Goal: Task Accomplishment & Management: Manage account settings

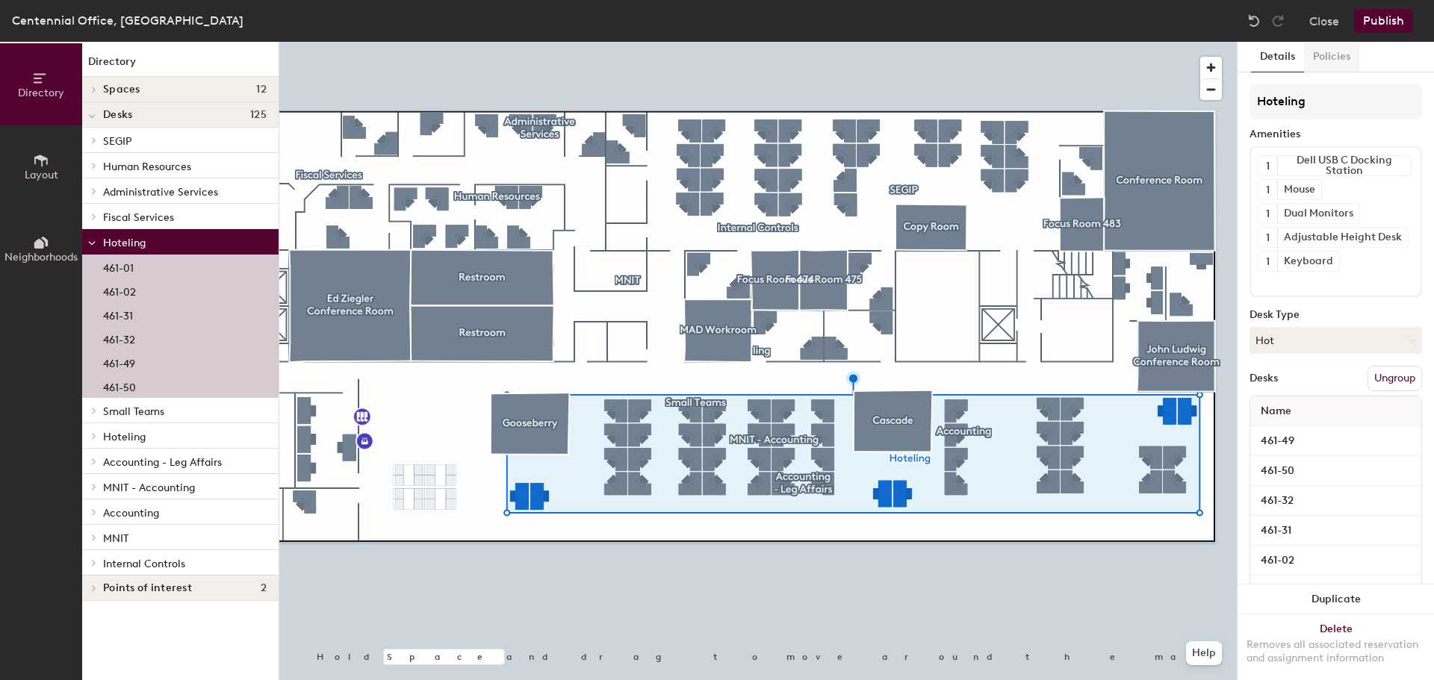
click at [1334, 59] on button "Policies" at bounding box center [1331, 57] width 55 height 31
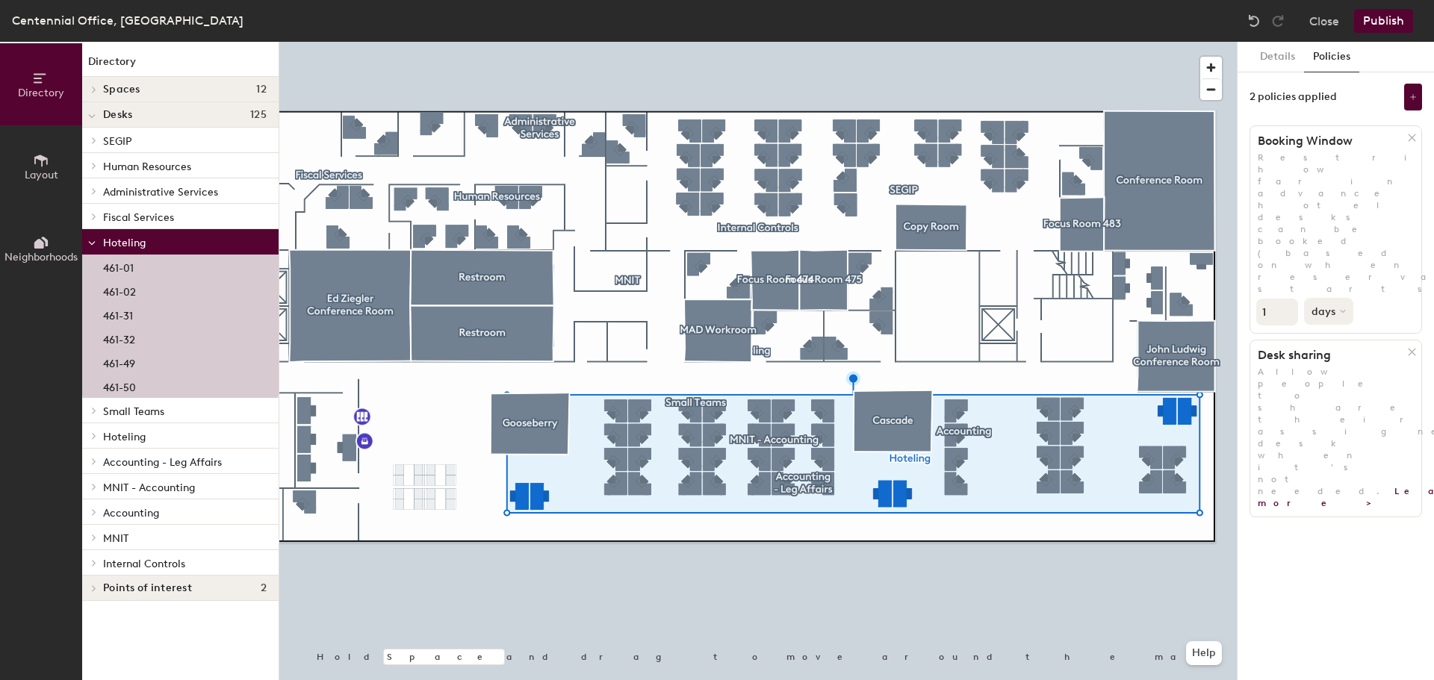
click at [1343, 308] on icon at bounding box center [1343, 311] width 6 height 6
click at [1338, 402] on div "hours" at bounding box center [1334, 413] width 58 height 22
click at [1343, 298] on button "hours" at bounding box center [1330, 311] width 53 height 27
click at [1342, 402] on div "hours" at bounding box center [1334, 413] width 58 height 22
click at [1277, 299] on input "1" at bounding box center [1277, 312] width 42 height 27
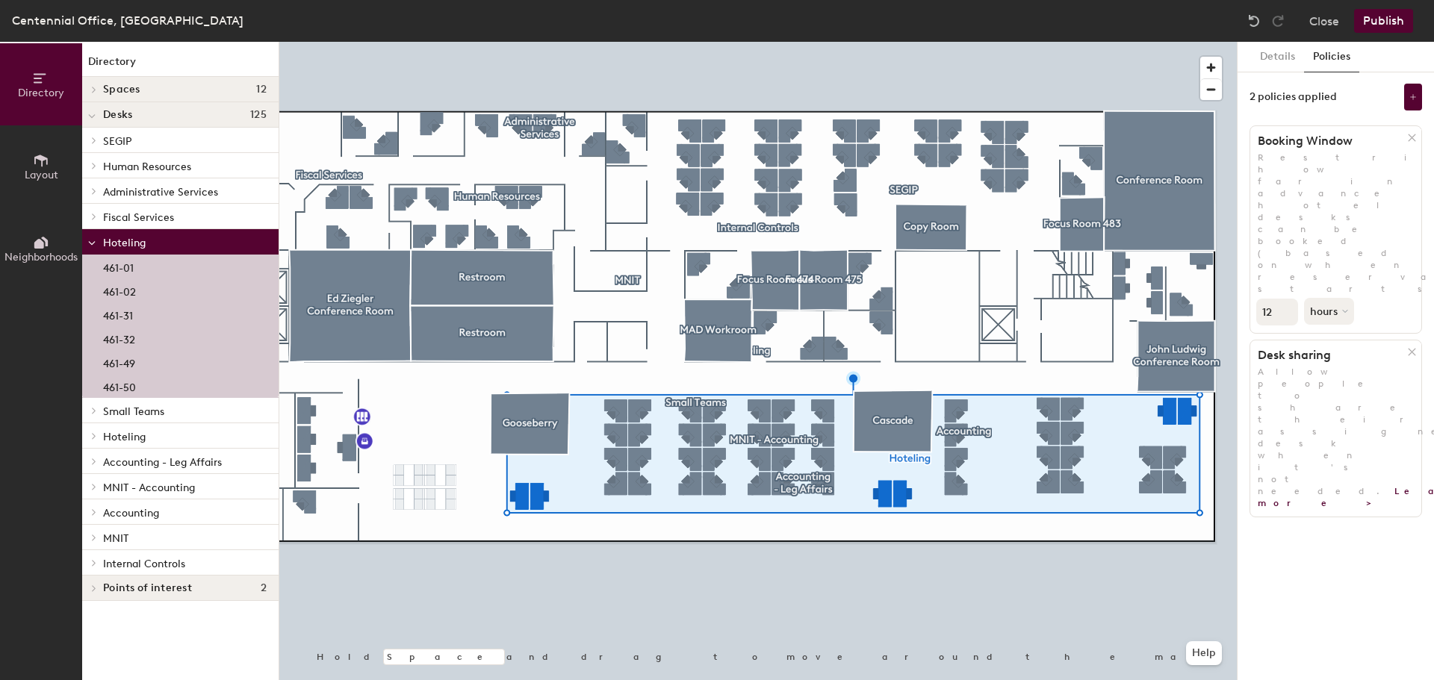
type input "1"
type input "29"
click at [1313, 336] on div "Details Policies 2 policies applied Booking Window Restrict how far in advance …" at bounding box center [1336, 361] width 196 height 639
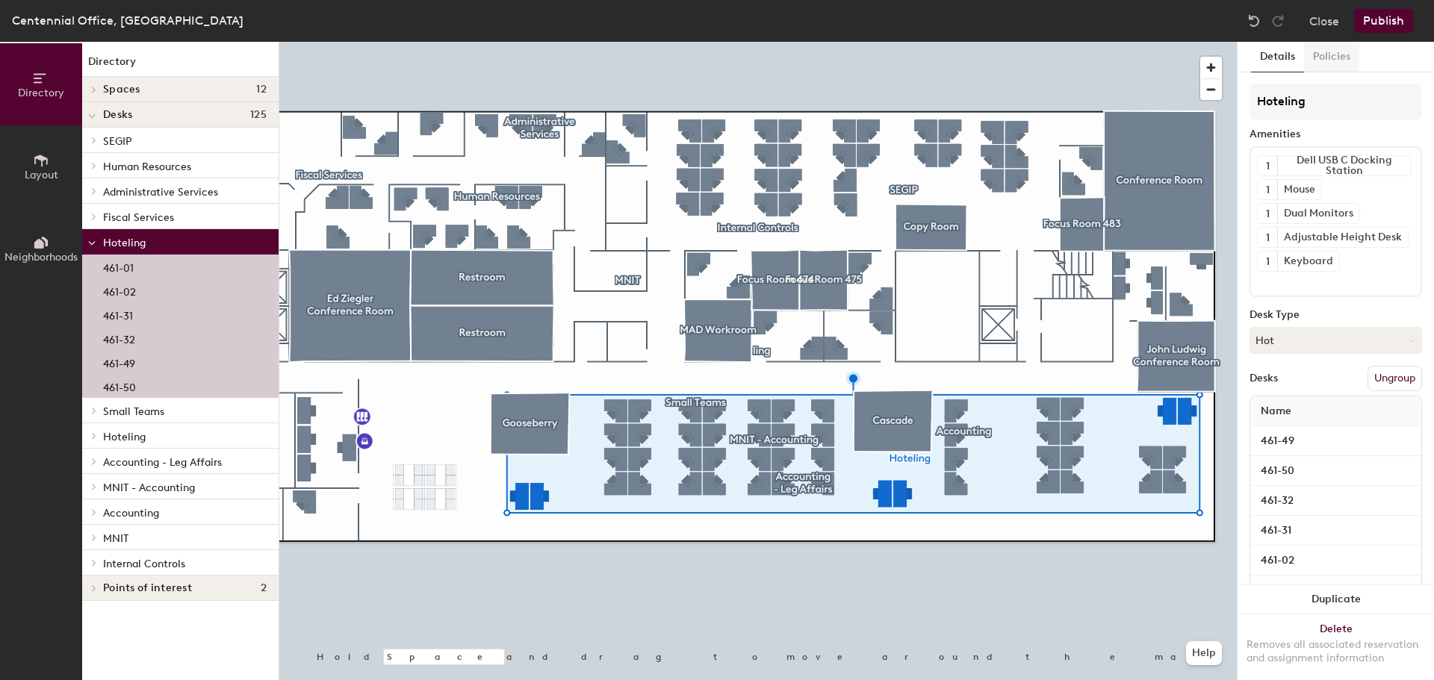
click at [1326, 57] on button "Policies" at bounding box center [1331, 57] width 55 height 31
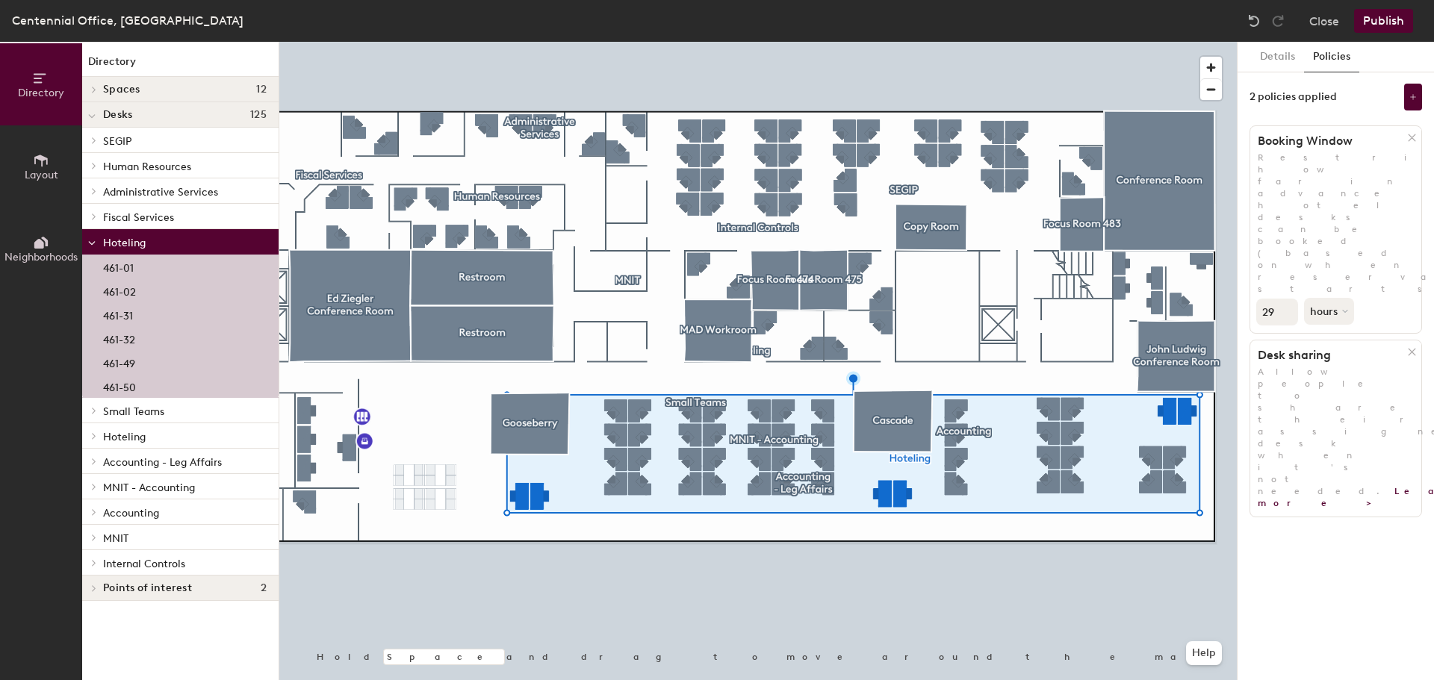
click at [1379, 16] on button "Publish" at bounding box center [1383, 21] width 59 height 24
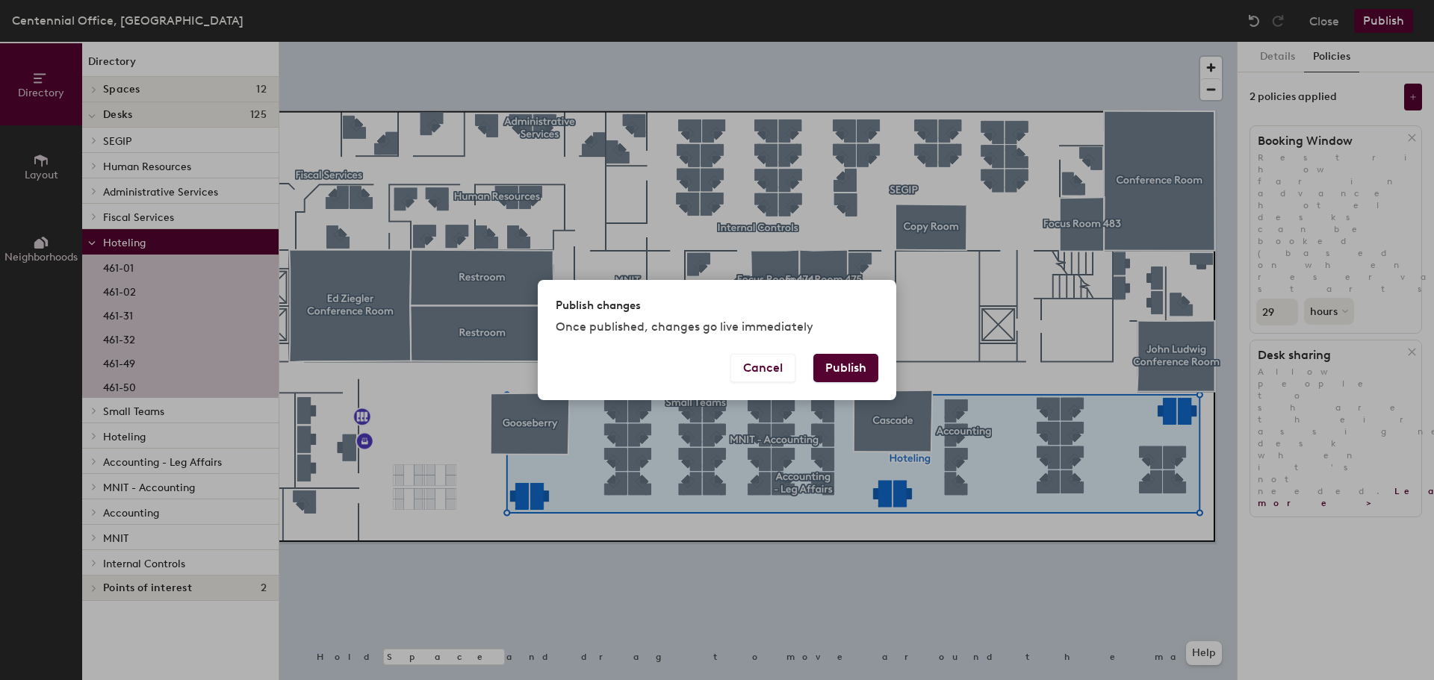
click at [848, 372] on button "Publish" at bounding box center [845, 368] width 65 height 28
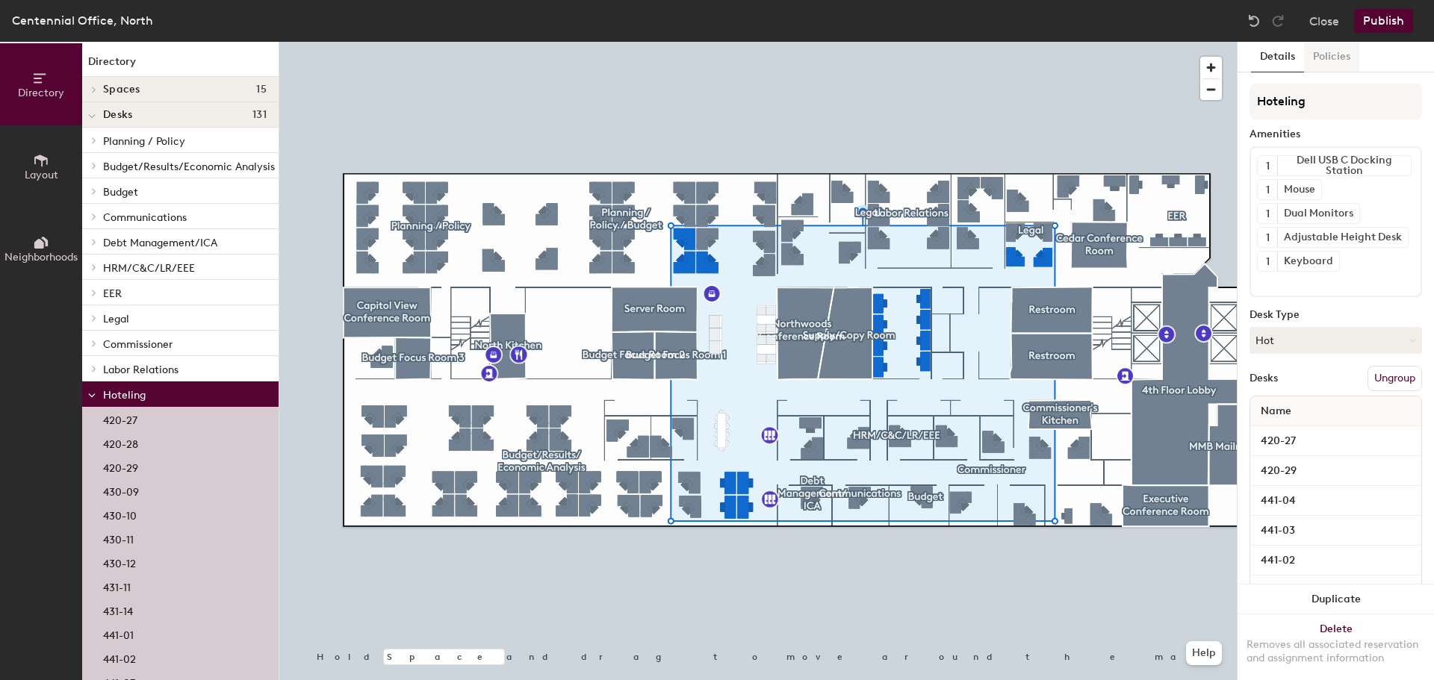
click at [1332, 64] on button "Policies" at bounding box center [1331, 57] width 55 height 31
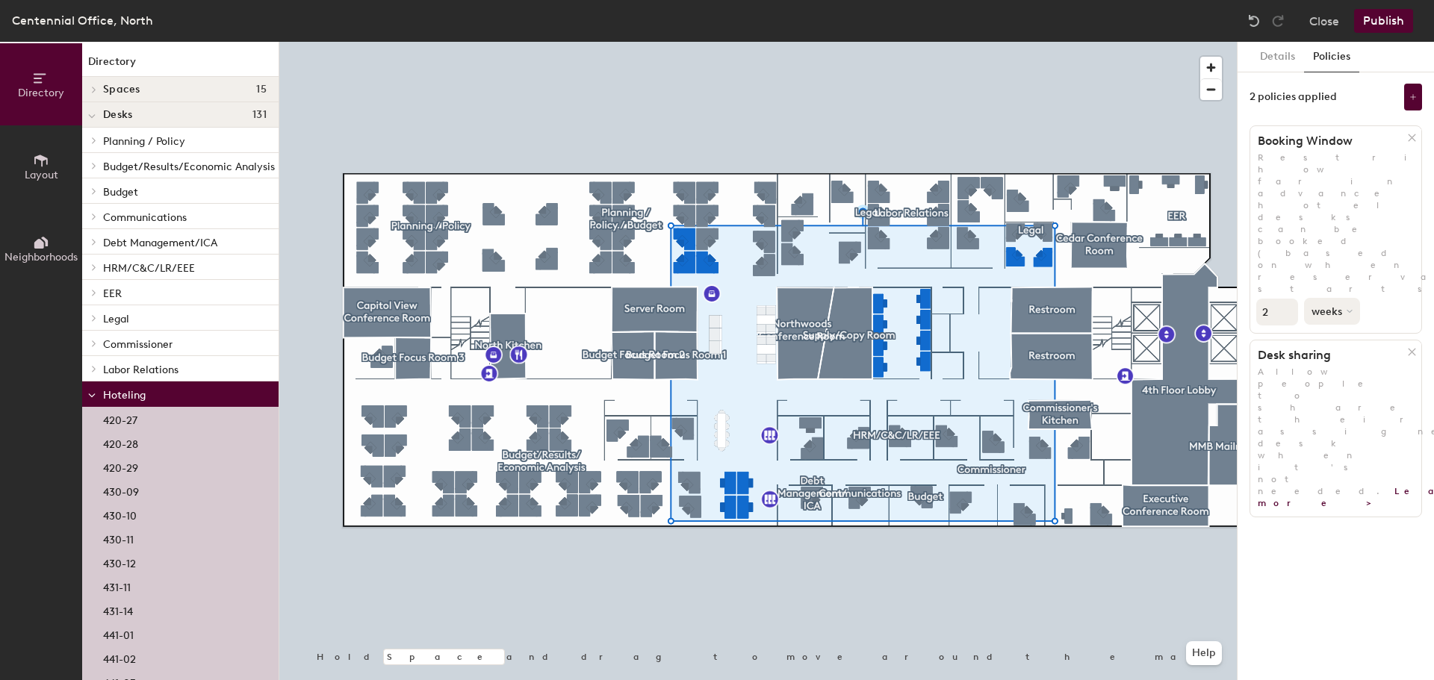
click at [1336, 298] on button "weeks" at bounding box center [1332, 311] width 56 height 27
click at [1338, 379] on div "days" at bounding box center [1334, 390] width 58 height 22
click at [1283, 299] on input "3" at bounding box center [1277, 312] width 42 height 27
click at [1340, 308] on icon at bounding box center [1343, 311] width 6 height 6
click at [1338, 402] on div "hours" at bounding box center [1334, 413] width 58 height 22
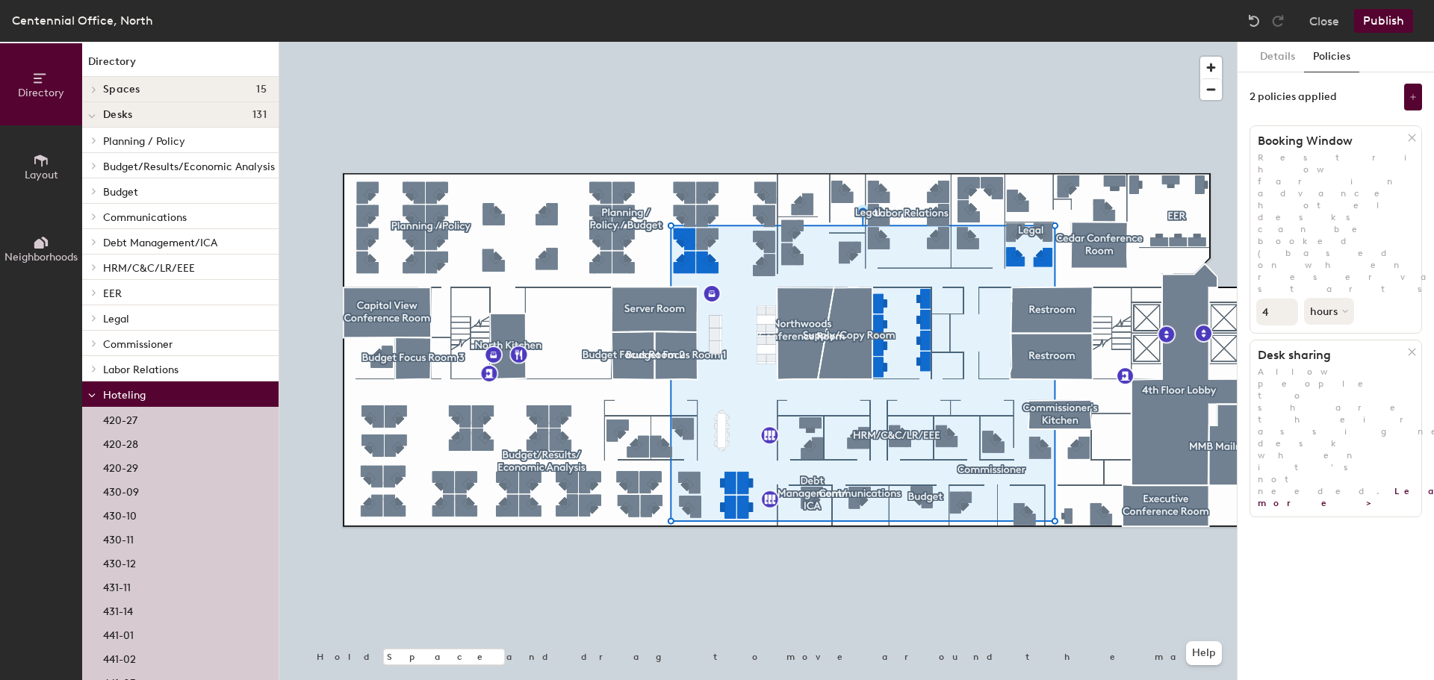
type input "4"
click at [1282, 299] on input "4" at bounding box center [1277, 312] width 42 height 27
type input "29"
drag, startPoint x: 1329, startPoint y: 369, endPoint x: 1326, endPoint y: 339, distance: 30.0
click at [1329, 368] on div "Details Policies 2 policies applied Booking Window Restrict how far in advance …" at bounding box center [1336, 361] width 196 height 639
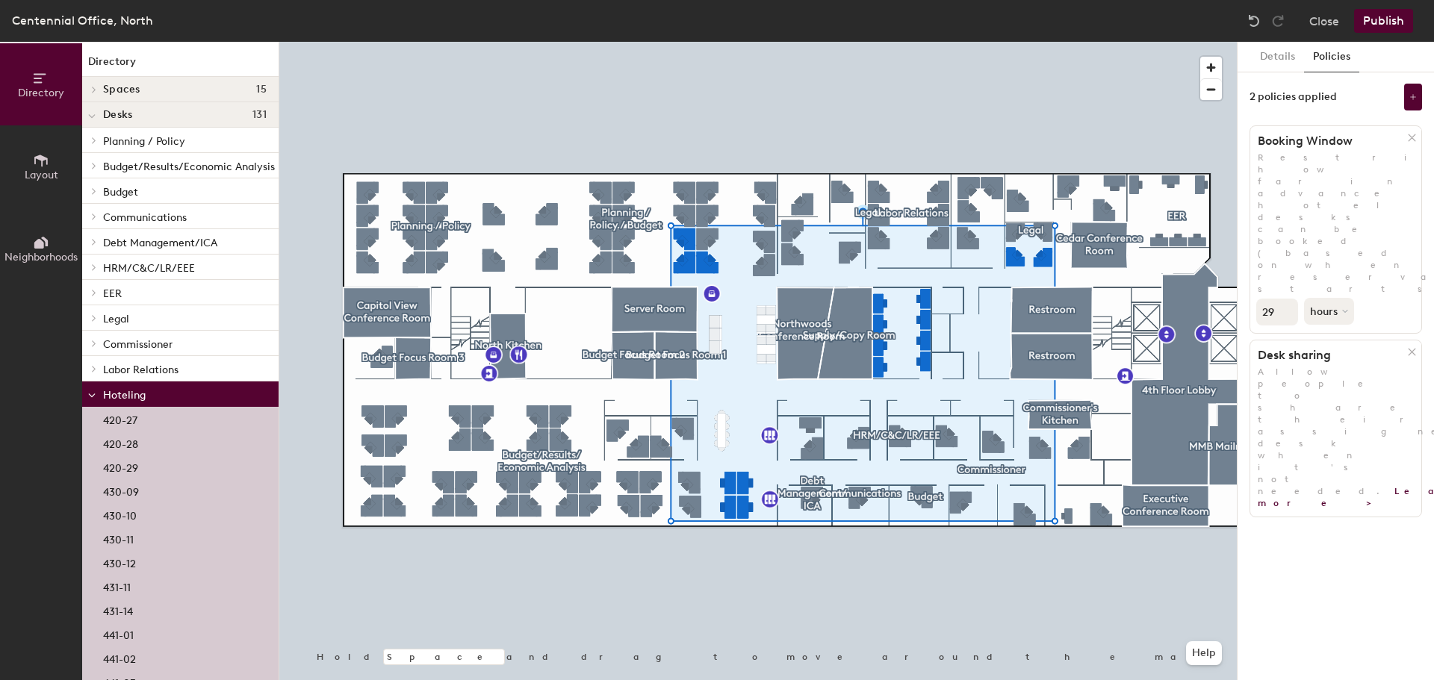
click at [1380, 22] on button "Publish" at bounding box center [1383, 21] width 59 height 24
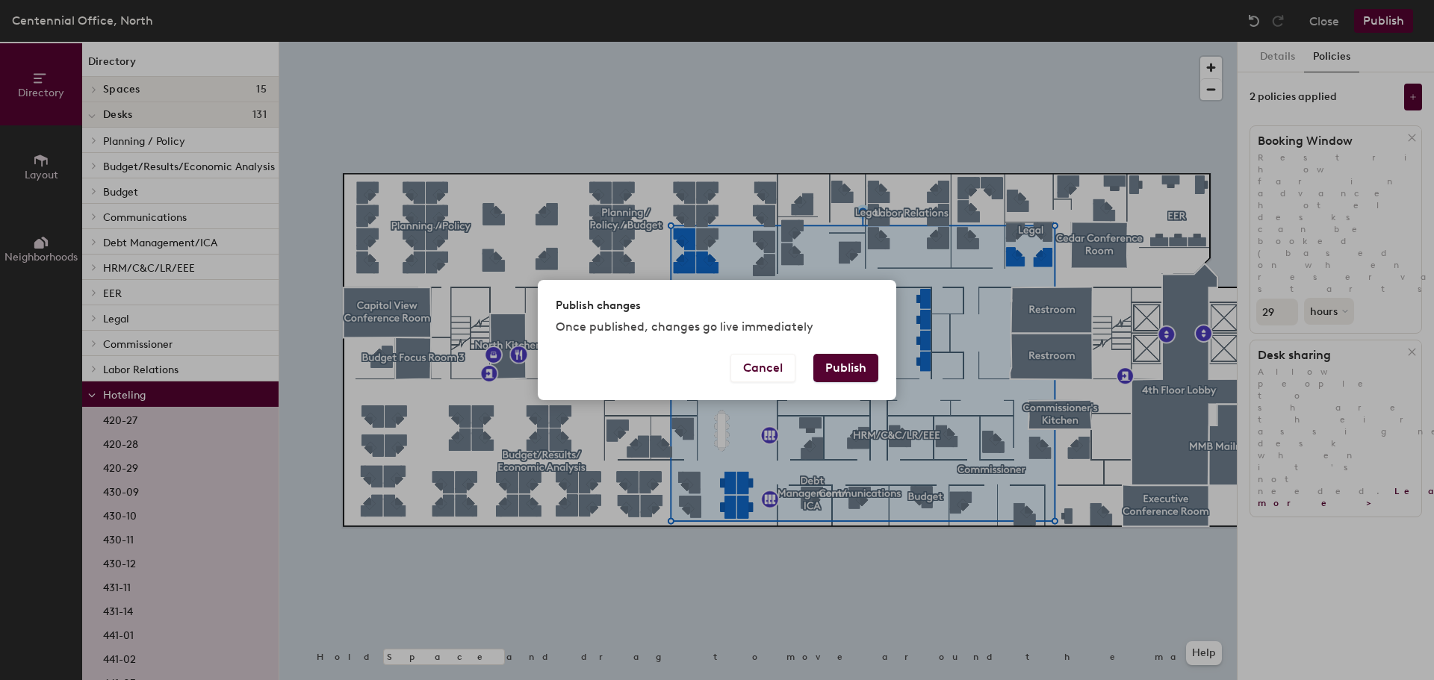
click at [857, 366] on button "Publish" at bounding box center [845, 368] width 65 height 28
